Goal: Task Accomplishment & Management: Manage account settings

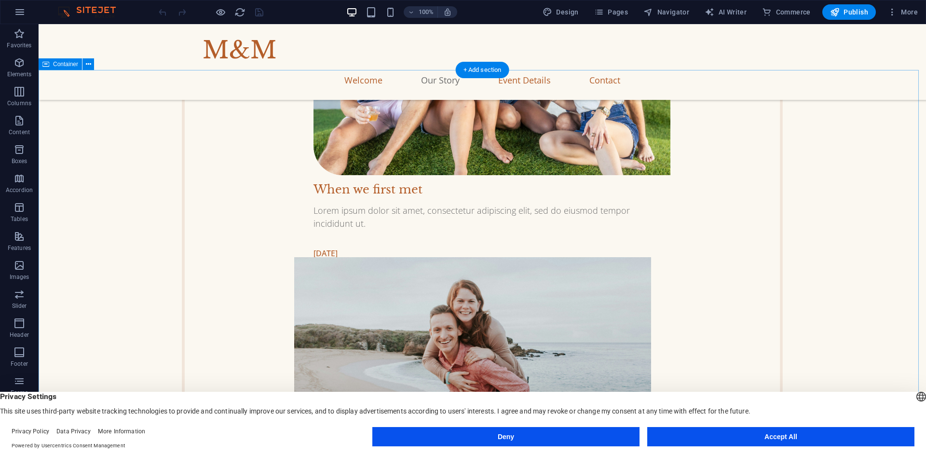
scroll to position [1447, 0]
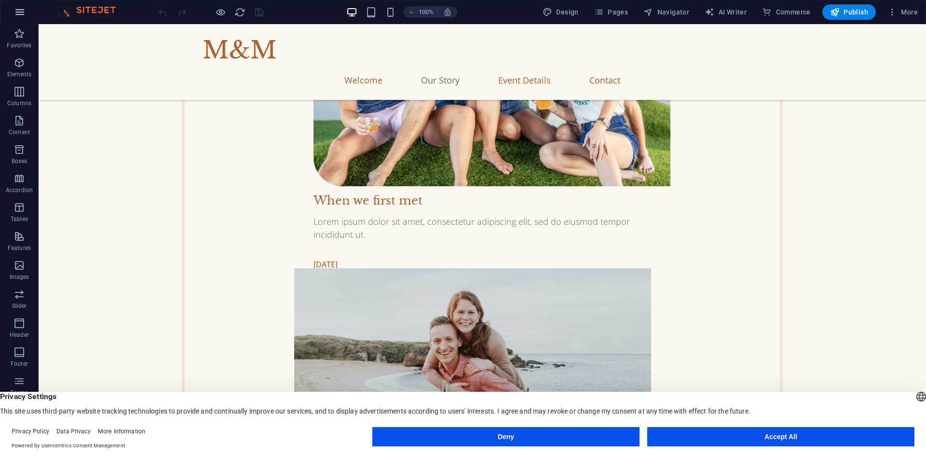
click at [17, 9] on icon "button" at bounding box center [20, 12] width 12 height 12
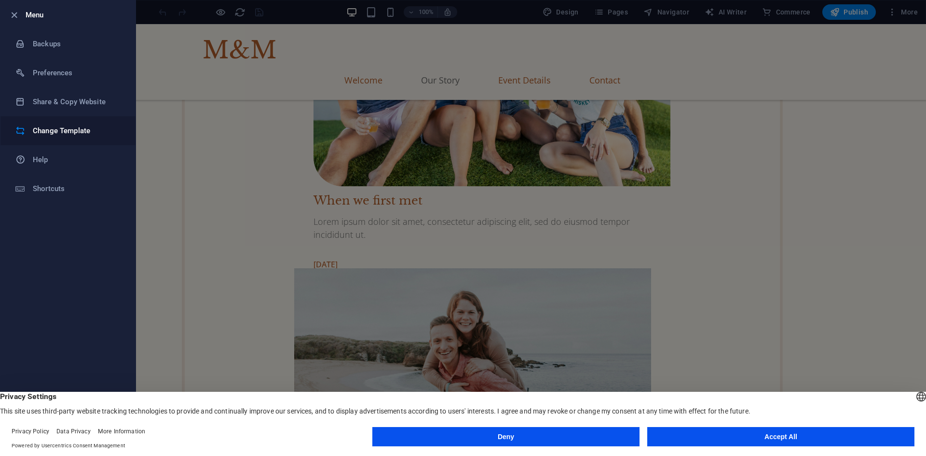
click at [53, 124] on li "Change Template" at bounding box center [67, 130] width 135 height 29
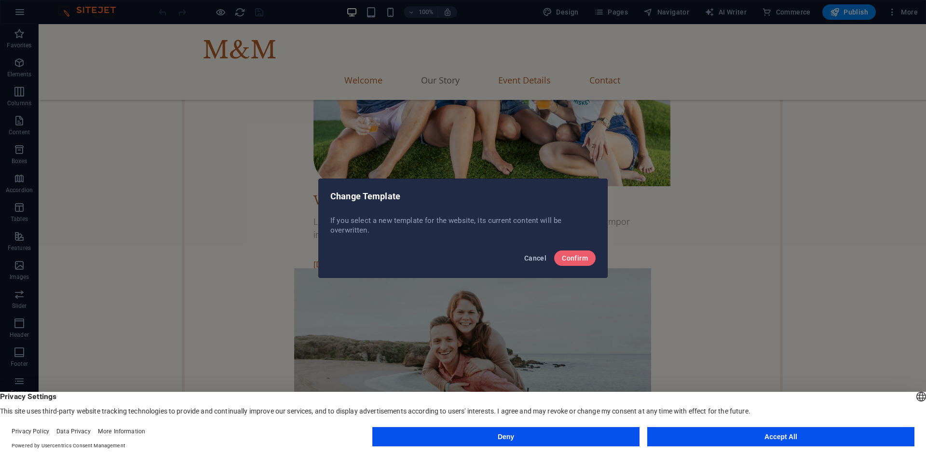
click at [542, 255] on span "Cancel" at bounding box center [535, 258] width 22 height 8
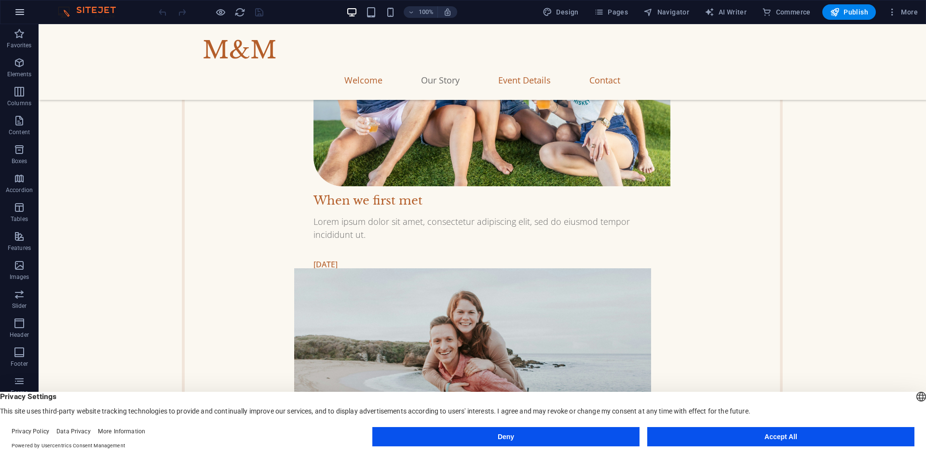
click at [13, 11] on button "button" at bounding box center [19, 11] width 23 height 23
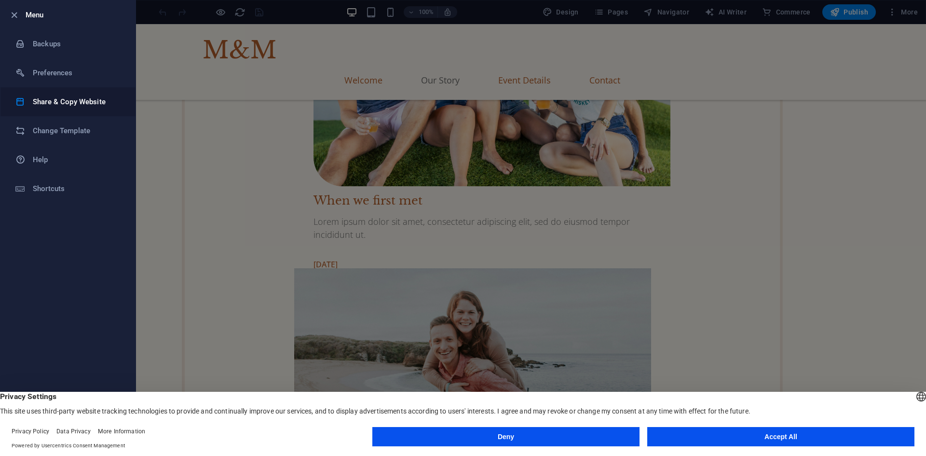
click at [39, 96] on h6 "Share & Copy Website" at bounding box center [77, 102] width 89 height 12
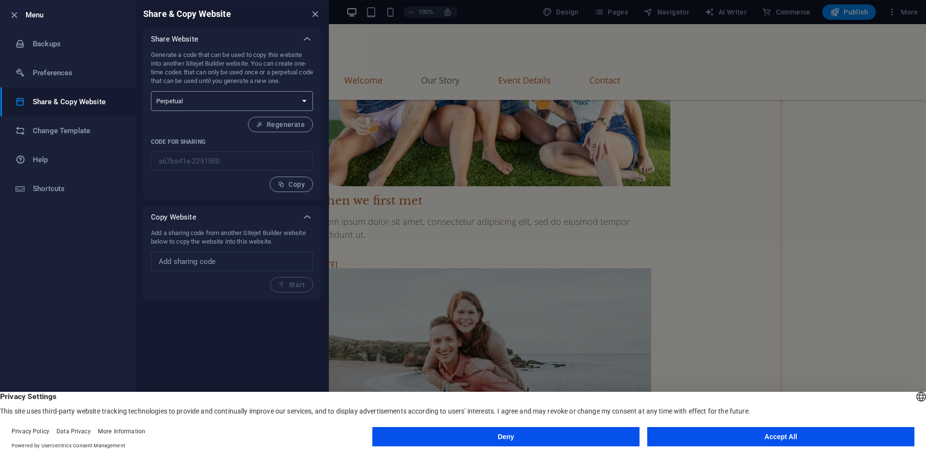
click at [310, 104] on select "One-time Perpetual" at bounding box center [232, 101] width 162 height 20
click at [314, 17] on icon "close" at bounding box center [315, 14] width 11 height 11
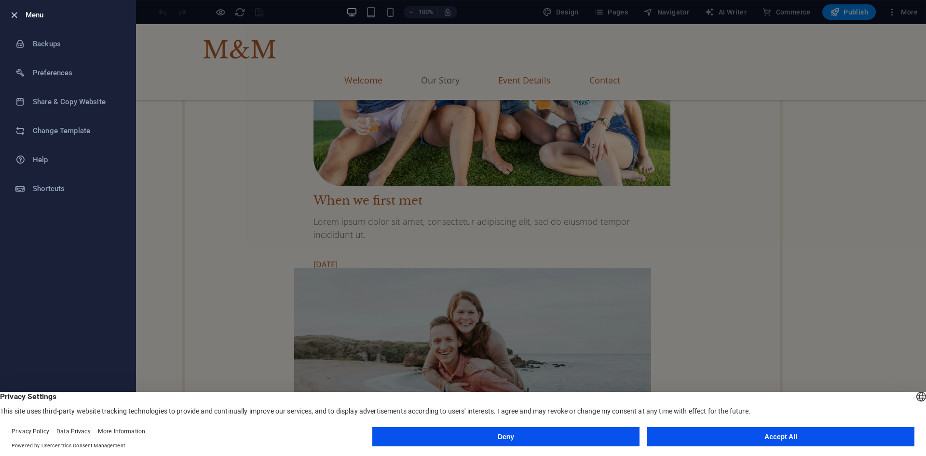
click at [13, 13] on icon "button" at bounding box center [14, 15] width 11 height 11
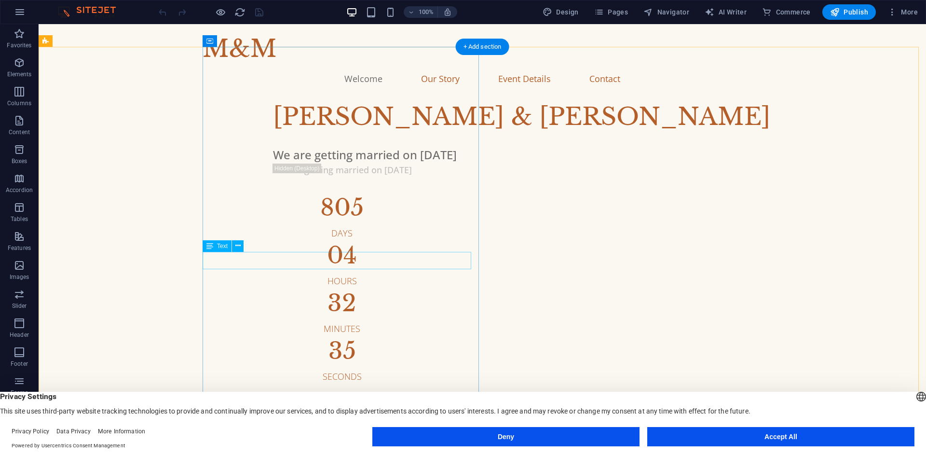
scroll to position [0, 0]
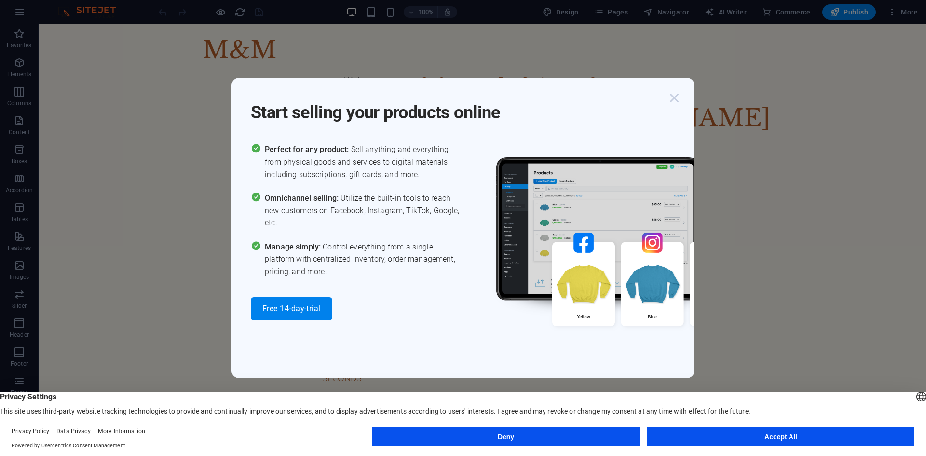
click at [680, 100] on icon "button" at bounding box center [674, 97] width 17 height 17
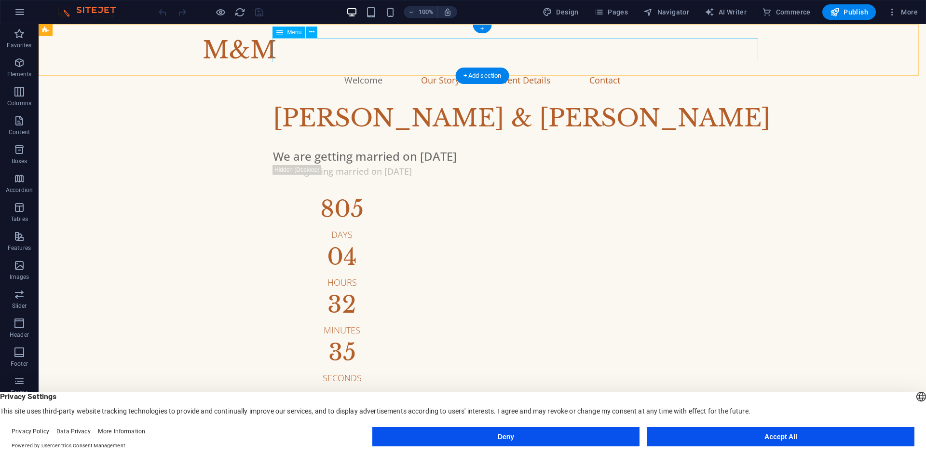
click at [404, 68] on nav "Welcome Our Story Event Details Contact" at bounding box center [483, 80] width 560 height 24
click at [290, 37] on div "Menu" at bounding box center [289, 33] width 33 height 12
click at [280, 29] on icon at bounding box center [279, 33] width 7 height 12
select select
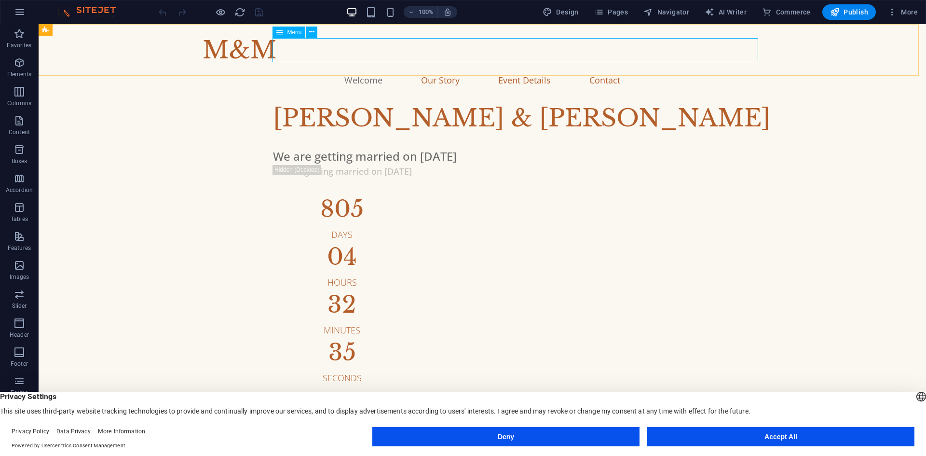
select select
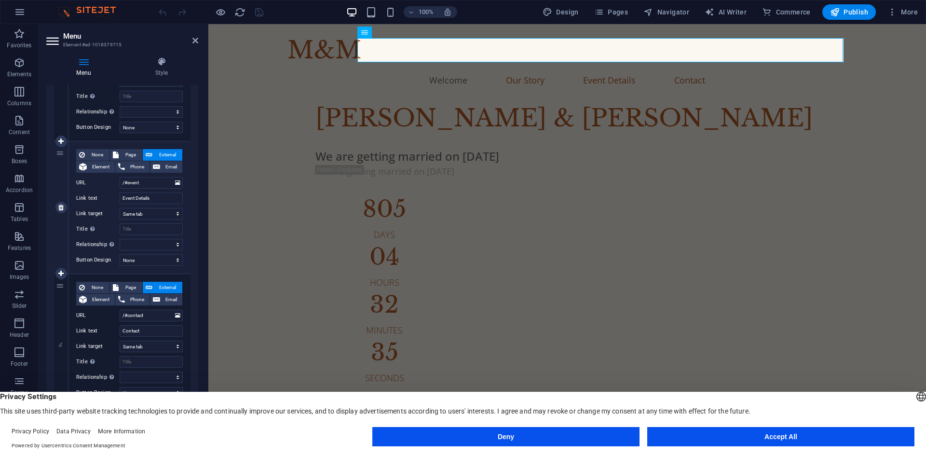
scroll to position [301, 0]
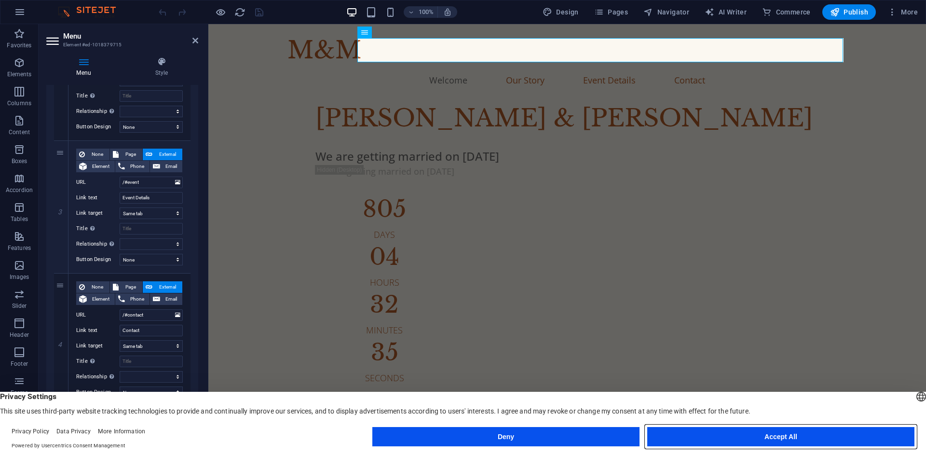
click at [832, 436] on button "Accept All" at bounding box center [780, 436] width 267 height 19
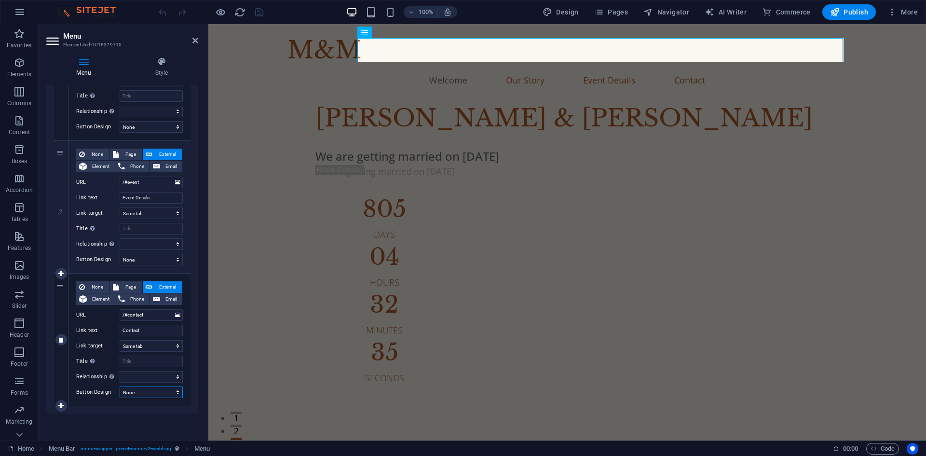
click at [163, 389] on select "None Default Primary Secondary" at bounding box center [151, 392] width 63 height 12
select select "primary"
click at [120, 386] on select "None Default Primary Secondary" at bounding box center [151, 392] width 63 height 12
select select
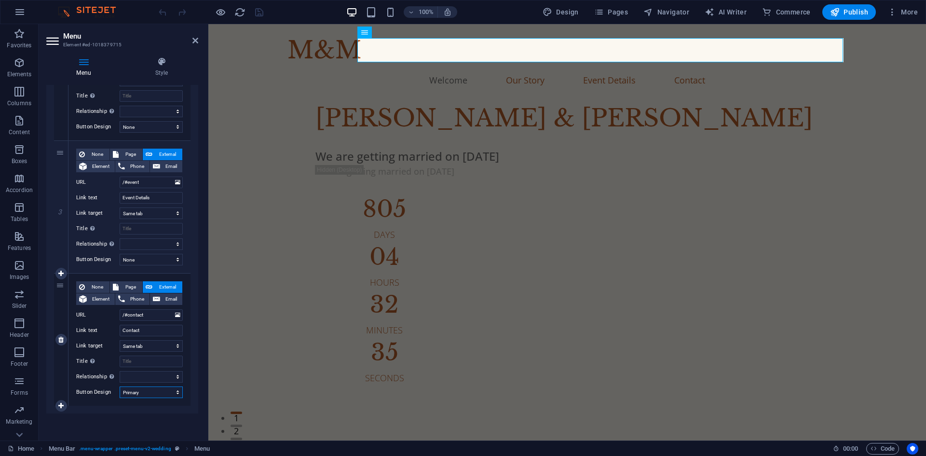
select select
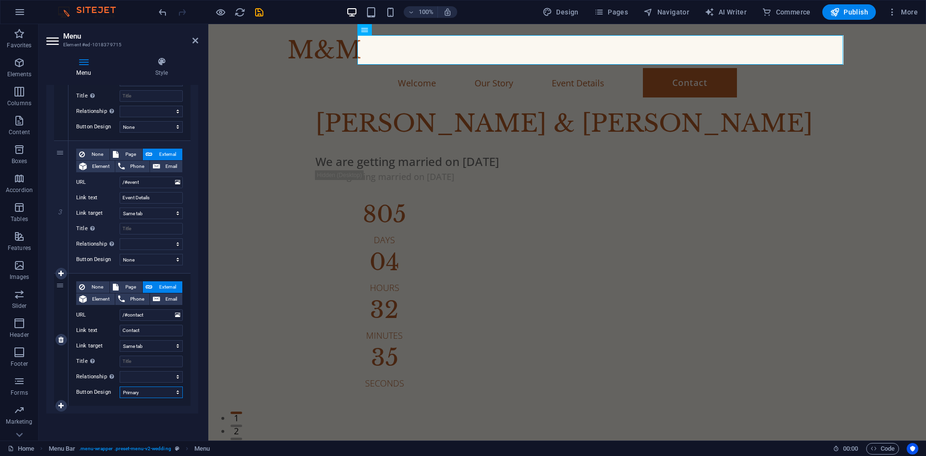
click at [176, 389] on select "None Default Primary Secondary" at bounding box center [151, 392] width 63 height 12
select select "secondary"
click at [120, 386] on select "None Default Primary Secondary" at bounding box center [151, 392] width 63 height 12
select select
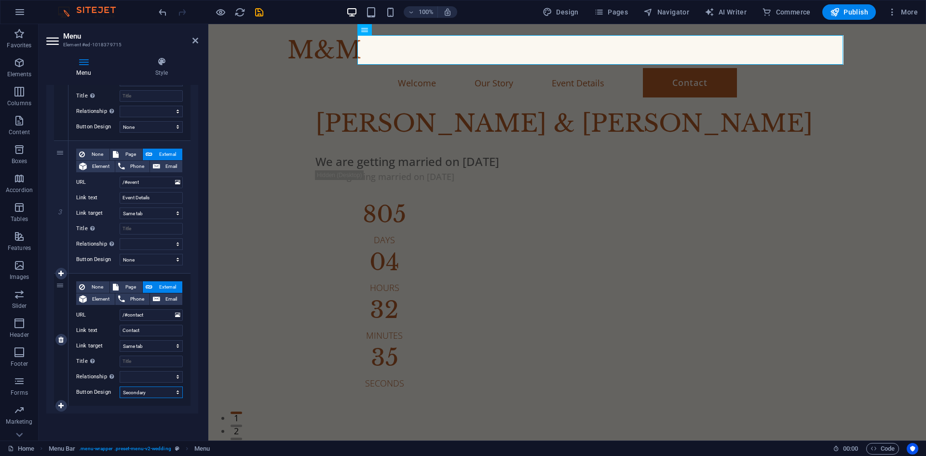
select select
click at [165, 392] on select "None Default Primary Secondary" at bounding box center [151, 392] width 63 height 12
select select
click at [120, 386] on select "None Default Primary Secondary" at bounding box center [151, 392] width 63 height 12
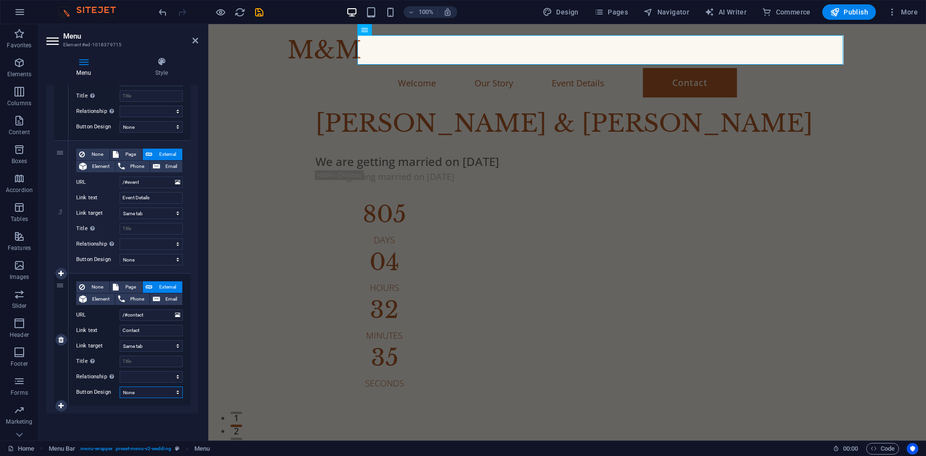
select select
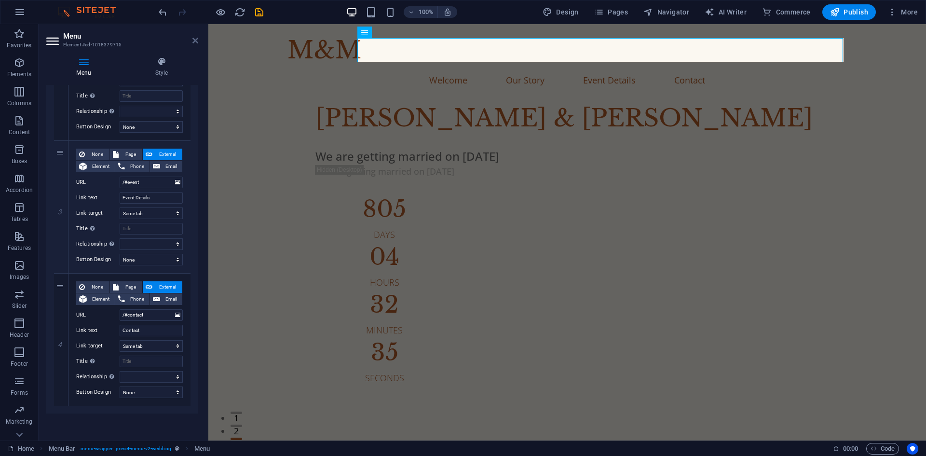
click at [194, 38] on icon at bounding box center [196, 41] width 6 height 8
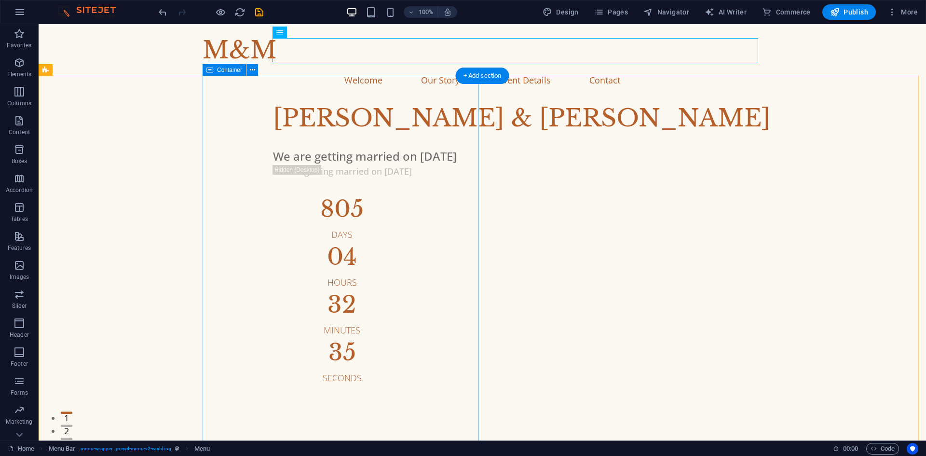
drag, startPoint x: 416, startPoint y: 99, endPoint x: 406, endPoint y: 105, distance: 11.0
click at [408, 105] on div "[PERSON_NAME] & [PERSON_NAME] are getting married on [DATE] We are getting marr…" at bounding box center [565, 242] width 724 height 285
click at [410, 68] on nav "Welcome Our Story Event Details Contact" at bounding box center [483, 80] width 560 height 24
click at [469, 68] on nav "Welcome Our Story Event Details Contact" at bounding box center [483, 80] width 560 height 24
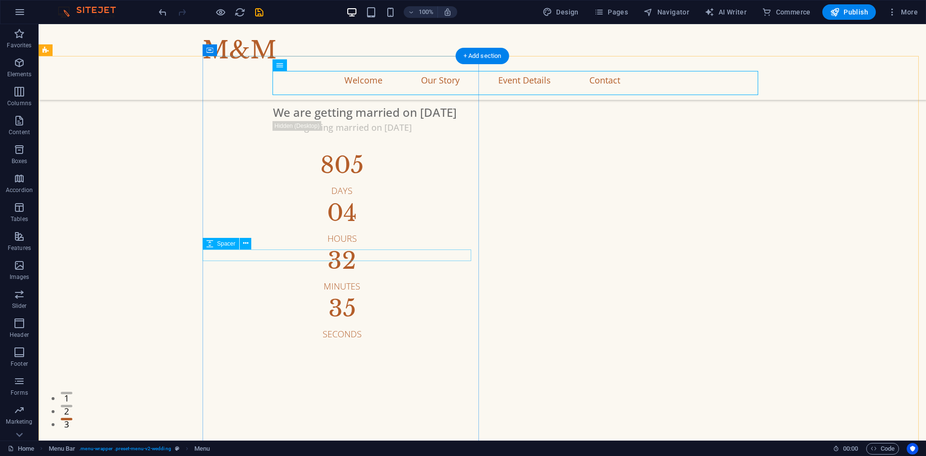
scroll to position [0, 0]
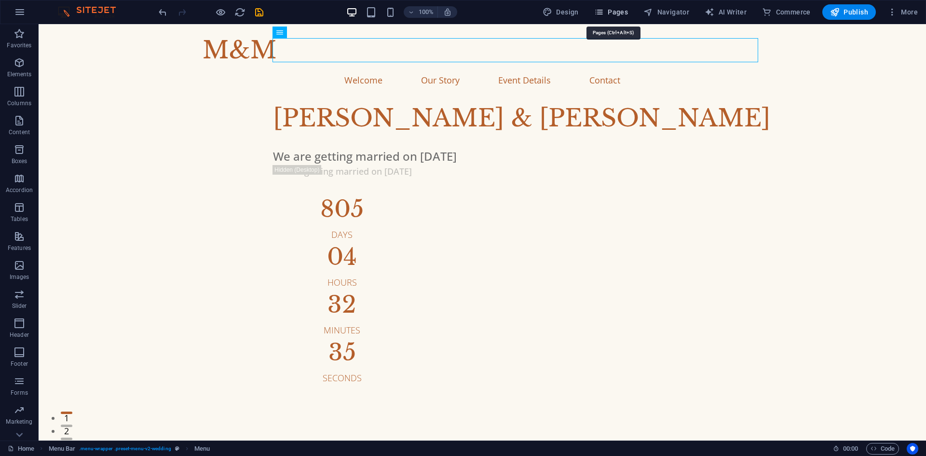
click at [604, 6] on button "Pages" at bounding box center [611, 11] width 41 height 15
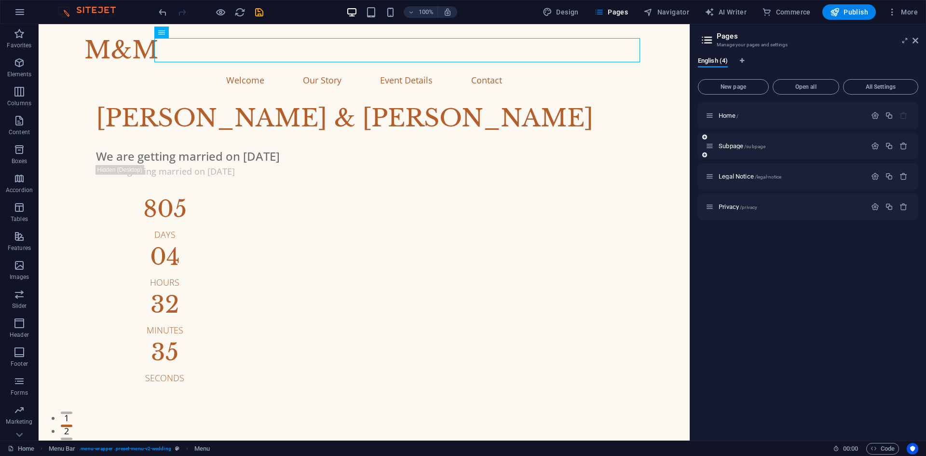
click at [749, 142] on div "Subpage /subpage" at bounding box center [786, 145] width 161 height 11
click at [739, 146] on span "Subpage /subpage" at bounding box center [742, 145] width 47 height 7
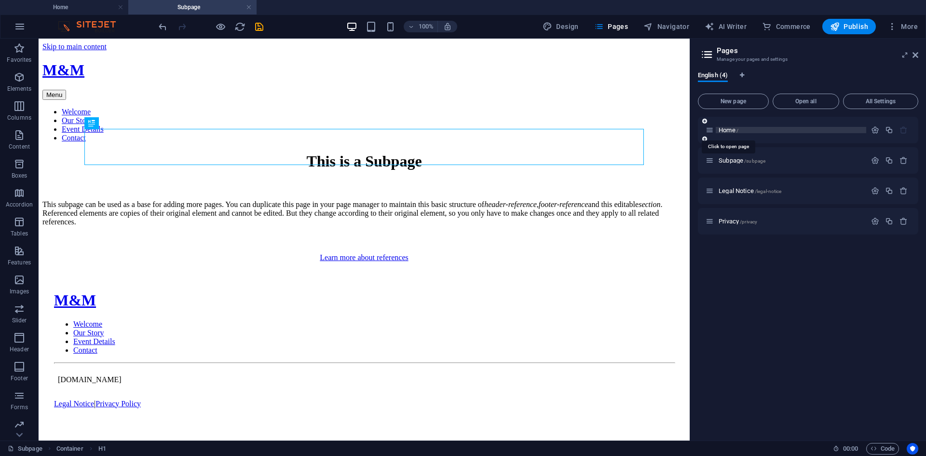
click at [738, 130] on span "/" at bounding box center [738, 130] width 2 height 5
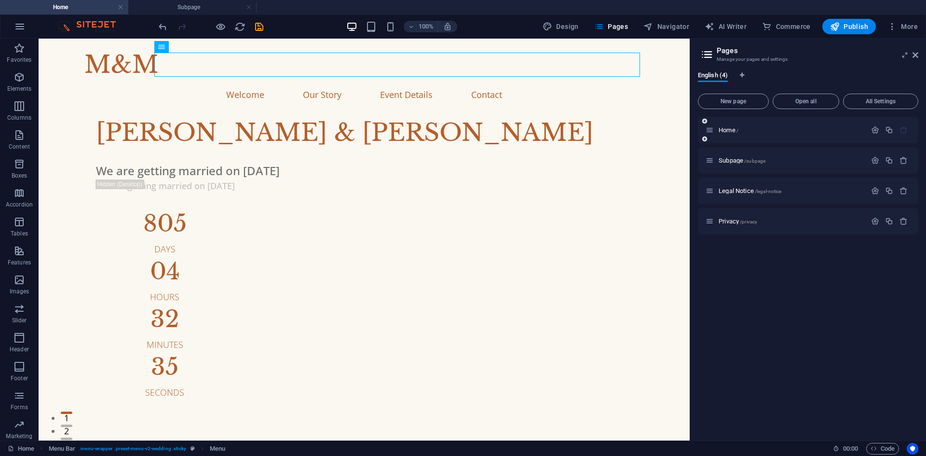
click at [711, 129] on icon at bounding box center [710, 130] width 8 height 8
drag, startPoint x: 711, startPoint y: 129, endPoint x: 716, endPoint y: 125, distance: 6.5
click at [716, 125] on div "Home / Subpage /subpage Legal Notice /legal-notice Privacy /privacy" at bounding box center [808, 176] width 220 height 118
click at [741, 192] on span "Legal Notice /legal-notice" at bounding box center [750, 190] width 63 height 7
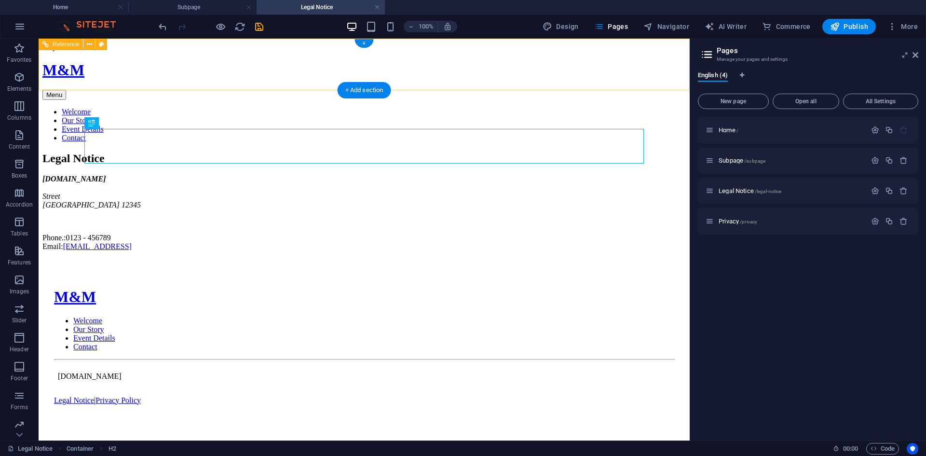
click at [359, 108] on nav "Welcome Our Story Event Details Contact" at bounding box center [364, 125] width 644 height 35
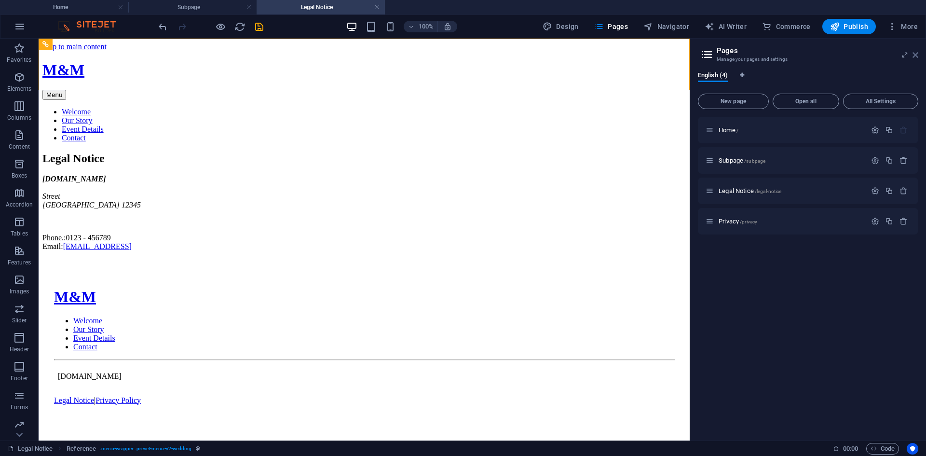
click at [916, 54] on icon at bounding box center [916, 55] width 6 height 8
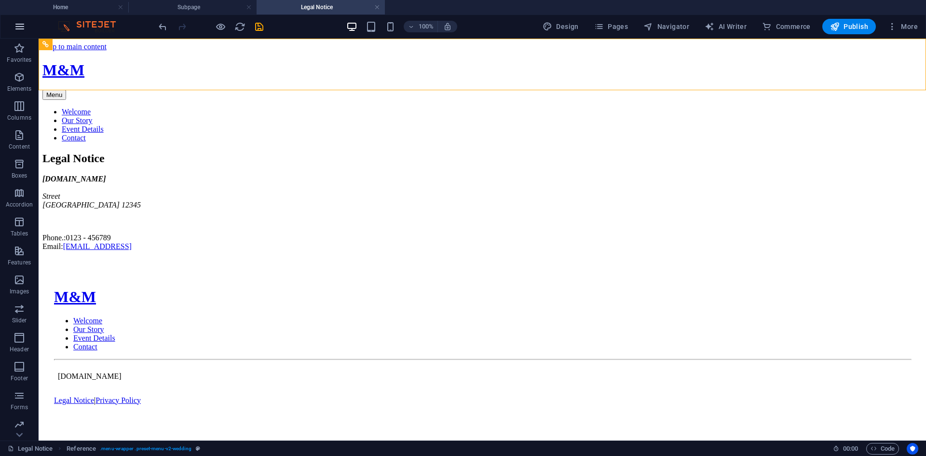
click at [18, 29] on icon "button" at bounding box center [20, 27] width 12 height 12
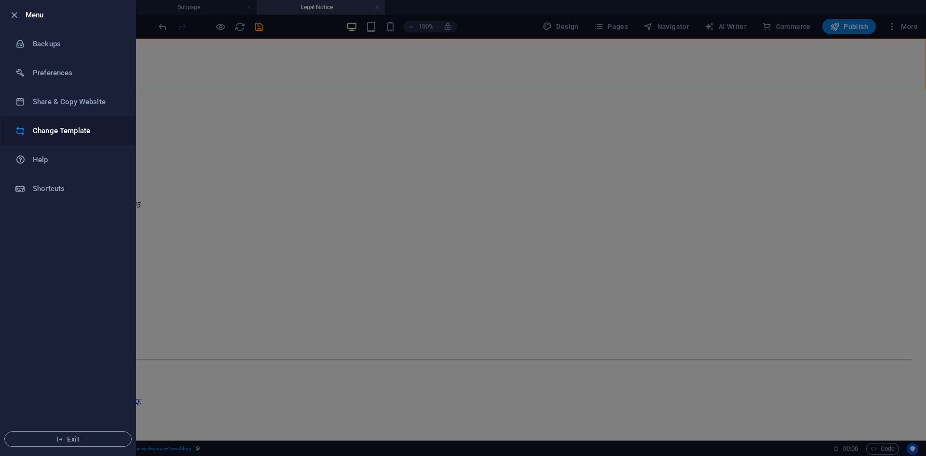
click at [70, 137] on li "Change Template" at bounding box center [67, 130] width 135 height 29
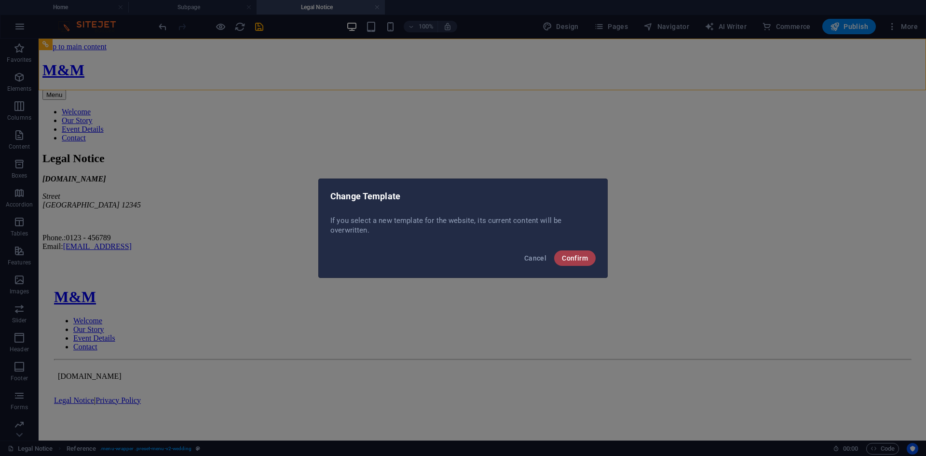
click at [568, 257] on span "Confirm" at bounding box center [575, 258] width 26 height 8
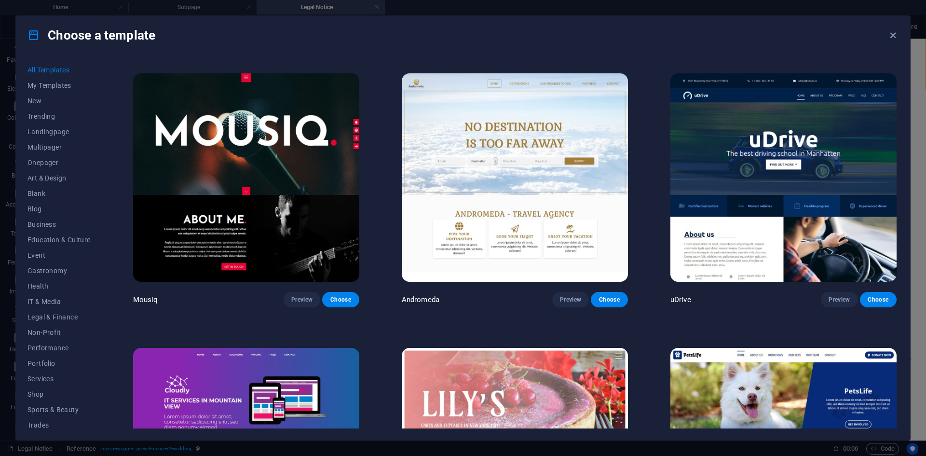
scroll to position [9842, 0]
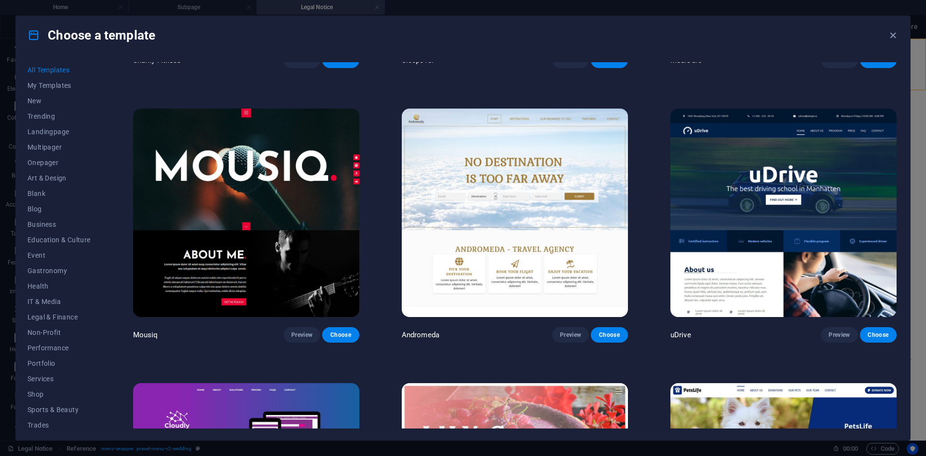
click at [328, 245] on img at bounding box center [246, 213] width 226 height 208
